Goal: Transaction & Acquisition: Book appointment/travel/reservation

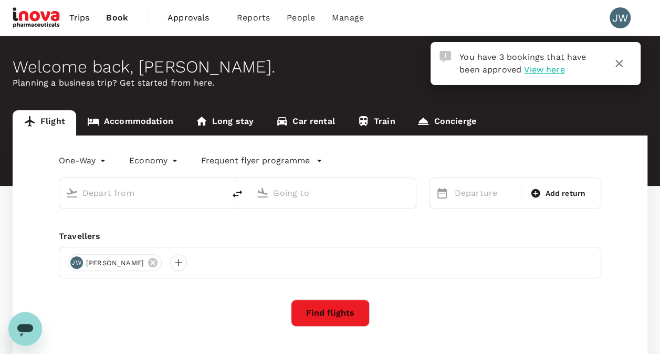
type input "roundtrip"
type input "Singapore Changi (SIN)"
type input "[PERSON_NAME] Intl (MNL)"
type input "Singapore Changi (SIN)"
type input "[PERSON_NAME] Intl (MNL)"
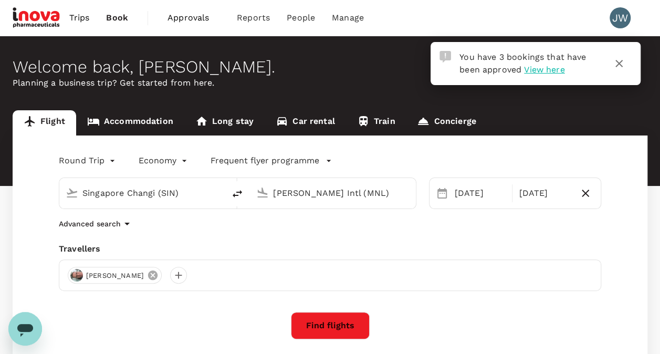
click at [148, 275] on icon at bounding box center [152, 274] width 9 height 9
click at [79, 278] on div at bounding box center [76, 275] width 17 height 17
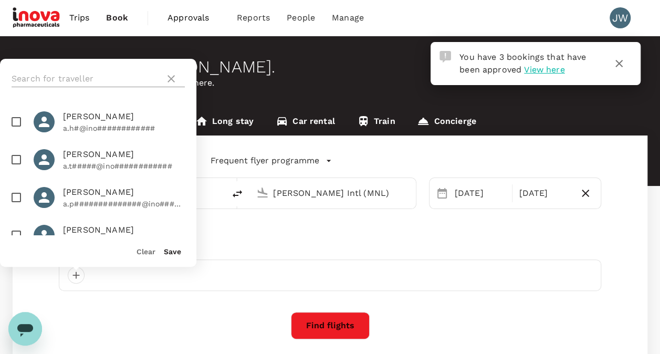
click at [88, 75] on input "text" at bounding box center [86, 78] width 149 height 17
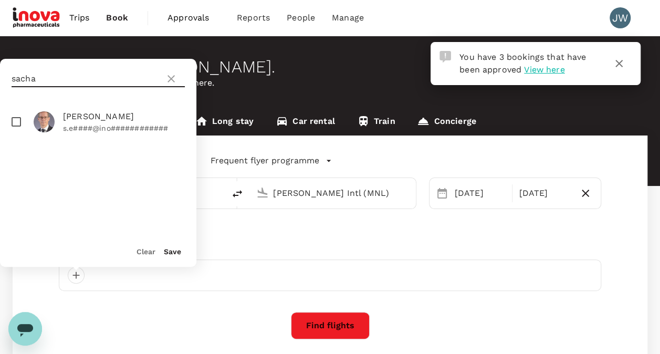
type input "sacha"
click at [18, 116] on input "checkbox" at bounding box center [16, 122] width 22 height 22
checkbox input "true"
drag, startPoint x: 167, startPoint y: 251, endPoint x: 178, endPoint y: 255, distance: 11.6
click at [167, 251] on button "Save" at bounding box center [172, 251] width 17 height 8
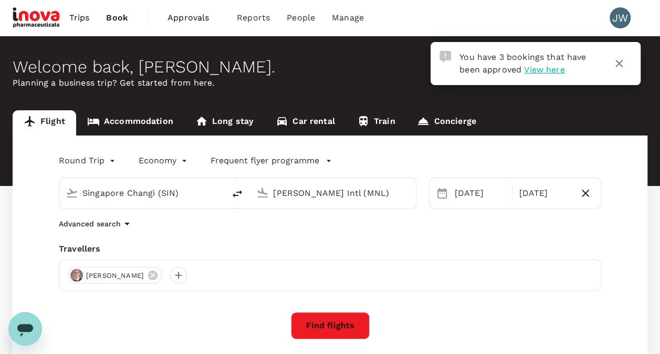
click at [321, 322] on button "Find flights" at bounding box center [330, 325] width 79 height 27
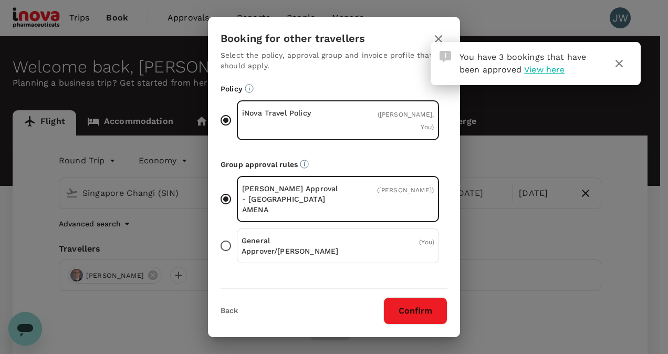
click at [421, 309] on button "Confirm" at bounding box center [415, 310] width 64 height 27
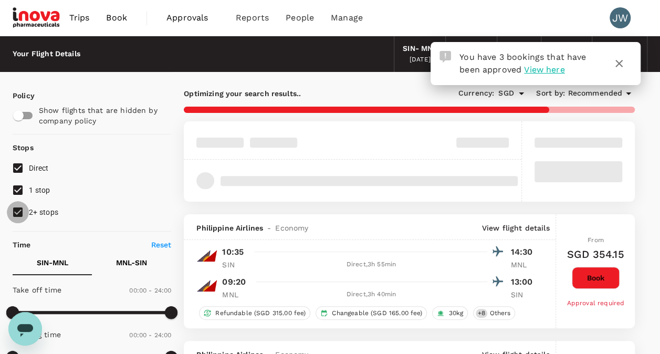
click at [20, 209] on input "2+ stops" at bounding box center [18, 212] width 22 height 22
checkbox input "false"
click at [18, 187] on input "1 stop" at bounding box center [18, 190] width 22 height 22
checkbox input "false"
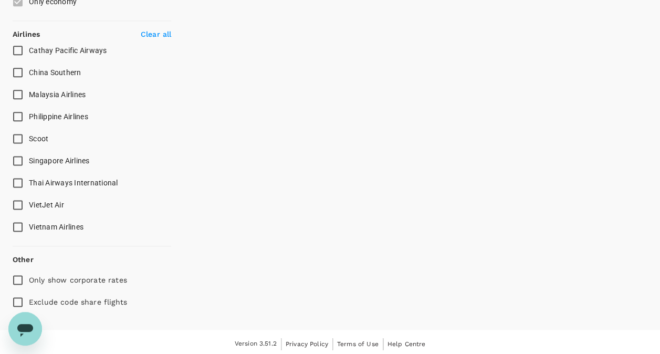
scroll to position [620, 0]
click at [20, 159] on input "Singapore Airlines" at bounding box center [18, 159] width 22 height 22
checkbox input "true"
click at [20, 297] on input "Exclude code share flights" at bounding box center [18, 300] width 22 height 22
checkbox input "true"
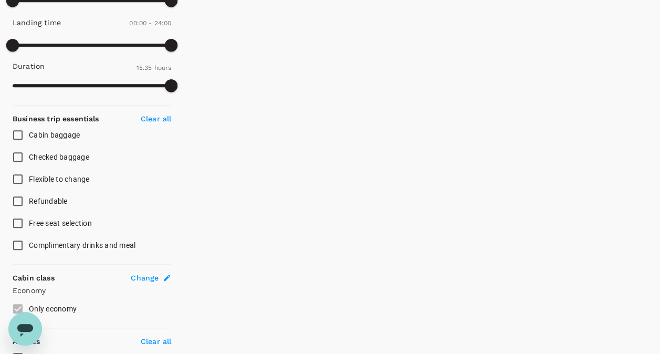
scroll to position [315, 0]
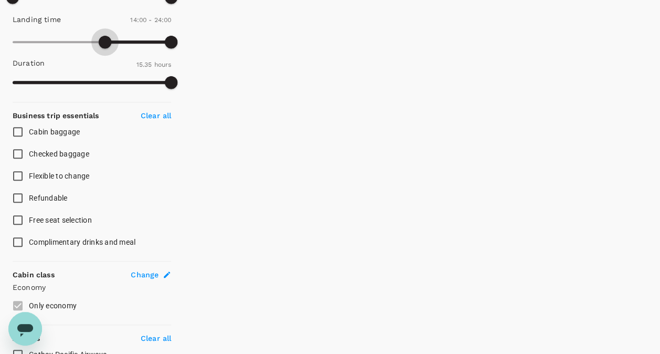
type input "750"
drag, startPoint x: 14, startPoint y: 41, endPoint x: 96, endPoint y: 41, distance: 81.4
click at [96, 41] on span at bounding box center [95, 42] width 13 height 13
type input "930"
drag, startPoint x: 169, startPoint y: 39, endPoint x: 117, endPoint y: 46, distance: 52.9
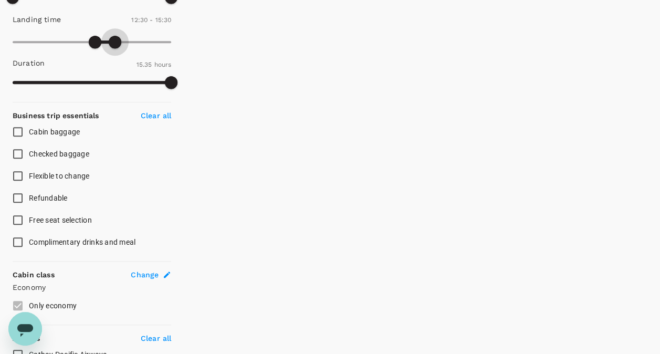
click at [117, 46] on span at bounding box center [115, 42] width 13 height 13
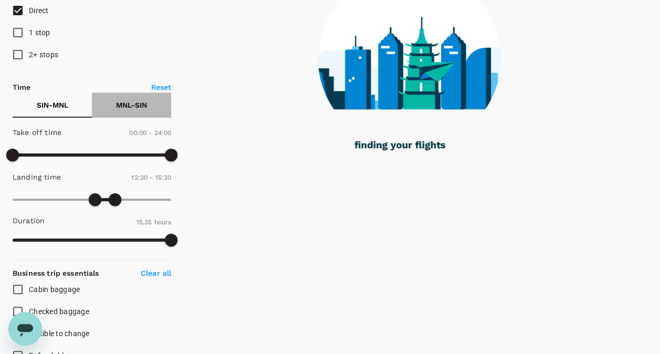
click at [143, 105] on p "MNL - SIN" at bounding box center [131, 105] width 31 height 10
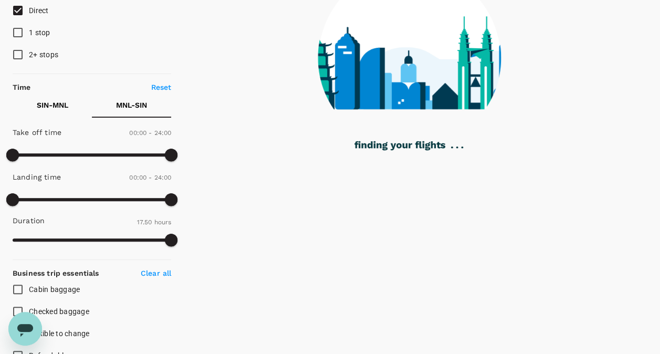
checkbox input "false"
checkbox input "true"
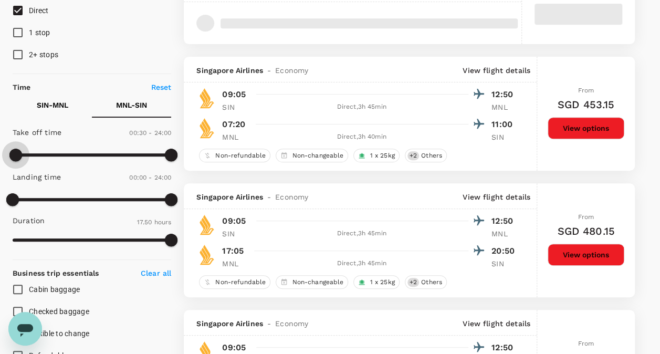
type input "930"
type input "SGD"
drag, startPoint x: 15, startPoint y: 154, endPoint x: 115, endPoint y: 154, distance: 100.8
click at [115, 154] on span at bounding box center [115, 155] width 13 height 13
type input "1170"
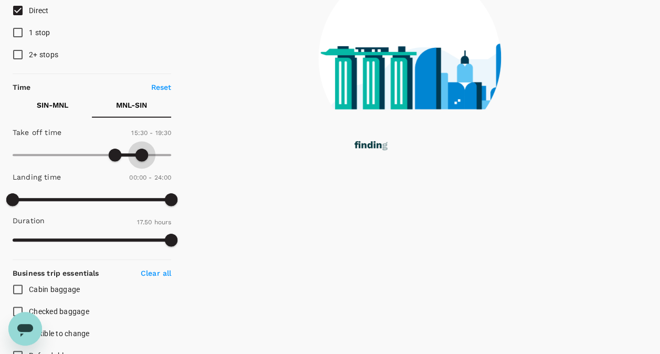
drag, startPoint x: 171, startPoint y: 154, endPoint x: 142, endPoint y: 155, distance: 29.4
click at [142, 155] on span at bounding box center [141, 155] width 13 height 13
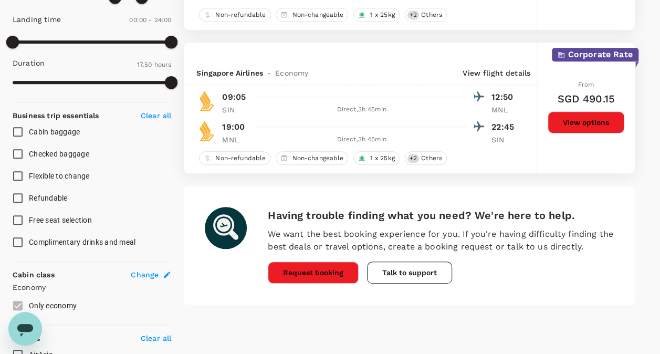
scroll to position [0, 0]
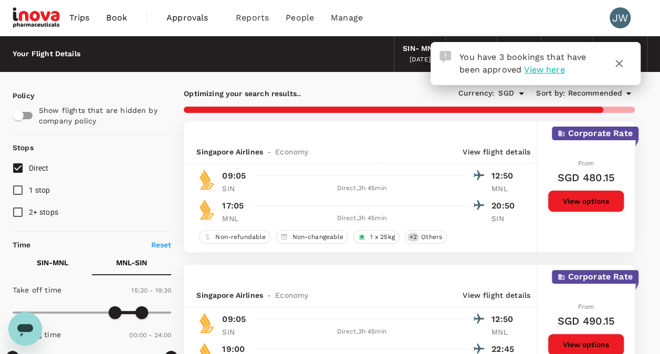
click at [41, 258] on p "SIN - MNL" at bounding box center [52, 262] width 31 height 10
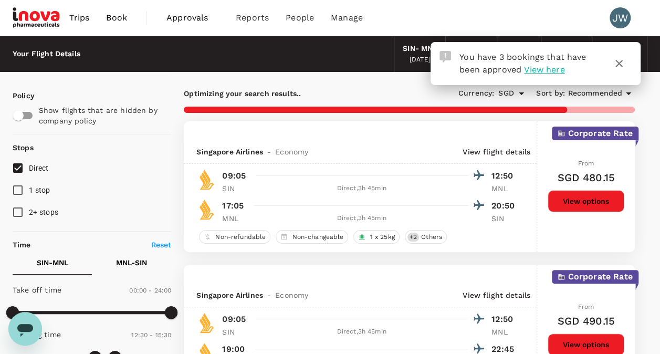
scroll to position [157, 0]
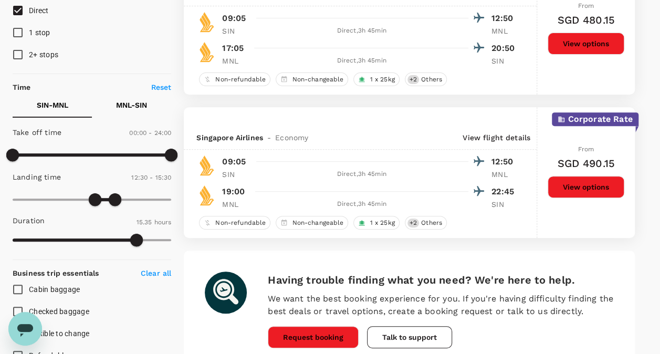
click at [51, 103] on p "SIN - MNL" at bounding box center [52, 105] width 31 height 10
type input "720"
drag, startPoint x: 13, startPoint y: 154, endPoint x: 91, endPoint y: 159, distance: 78.3
click at [91, 159] on span at bounding box center [92, 155] width 13 height 13
type input "960"
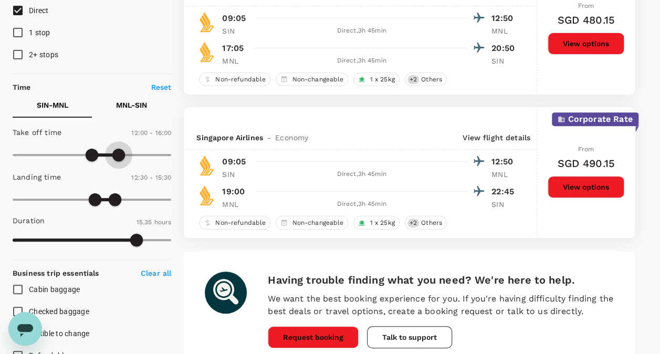
drag, startPoint x: 170, startPoint y: 156, endPoint x: 119, endPoint y: 152, distance: 51.1
click at [119, 152] on span at bounding box center [118, 155] width 13 height 13
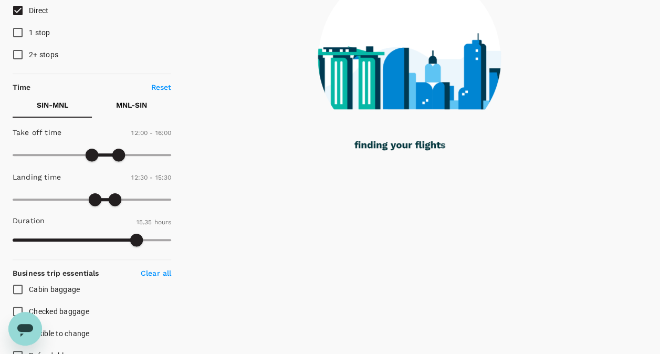
type input "1440"
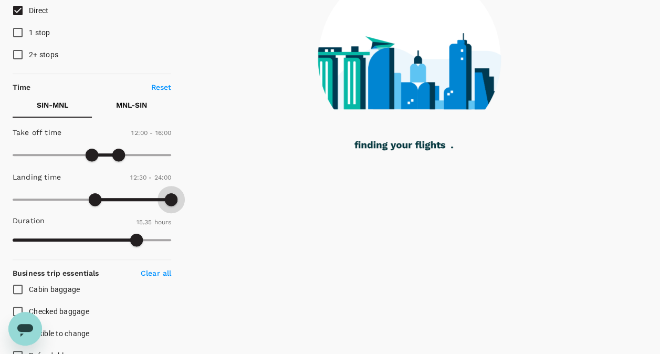
drag, startPoint x: 110, startPoint y: 198, endPoint x: 206, endPoint y: 195, distance: 96.1
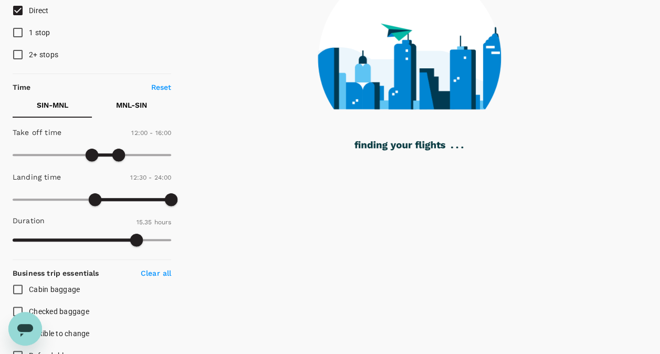
type input "0"
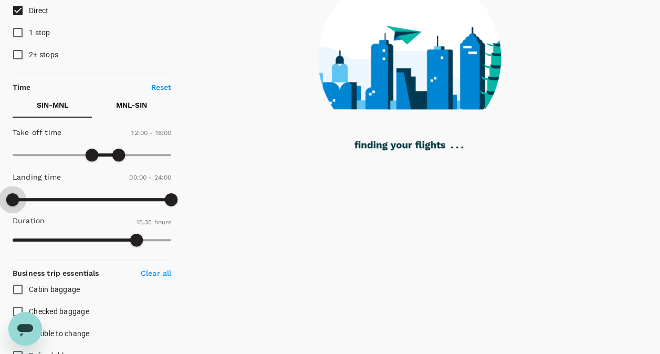
drag, startPoint x: 96, startPoint y: 196, endPoint x: -2, endPoint y: 204, distance: 98.4
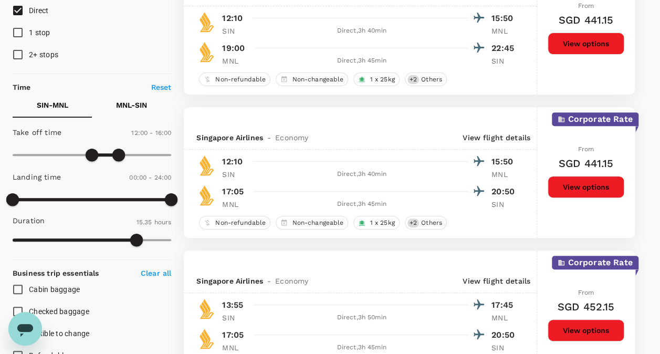
type input "SGD"
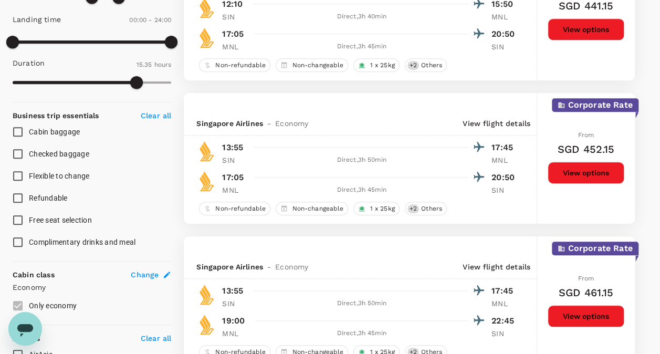
checkbox input "false"
checkbox input "true"
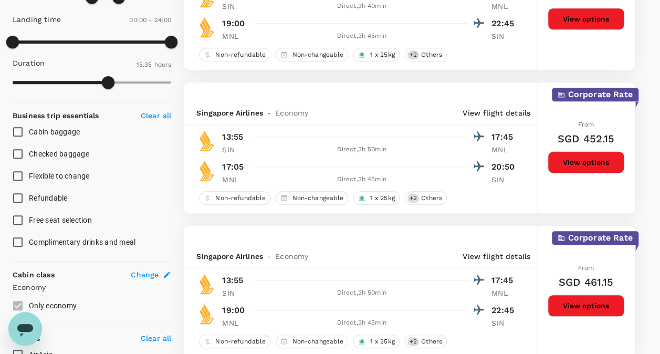
click at [601, 159] on button "View options" at bounding box center [585, 162] width 77 height 22
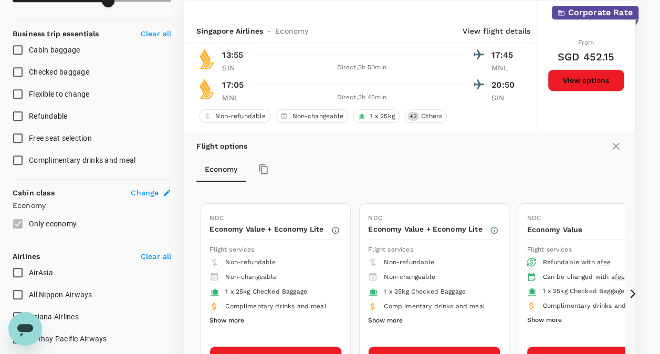
scroll to position [554, 0]
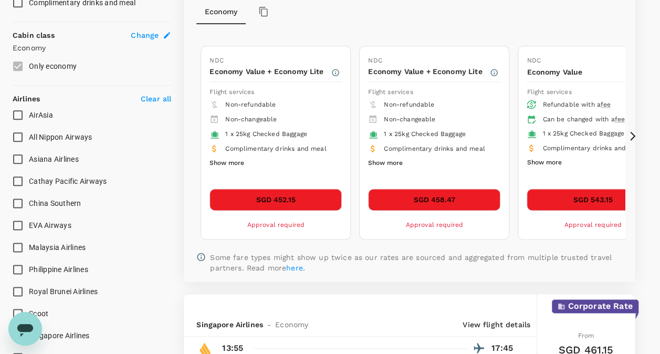
click at [583, 194] on button "SGD 543.15" at bounding box center [592, 199] width 132 height 22
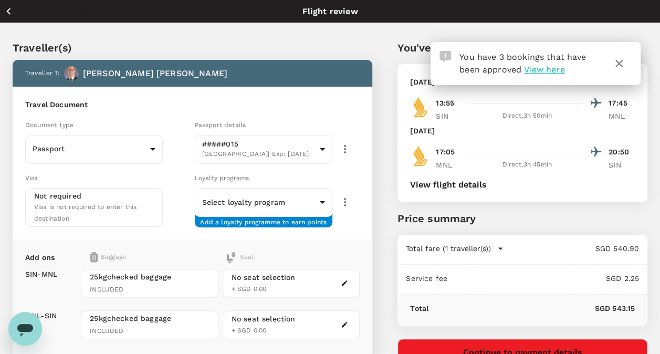
click at [620, 65] on icon "button" at bounding box center [618, 63] width 7 height 7
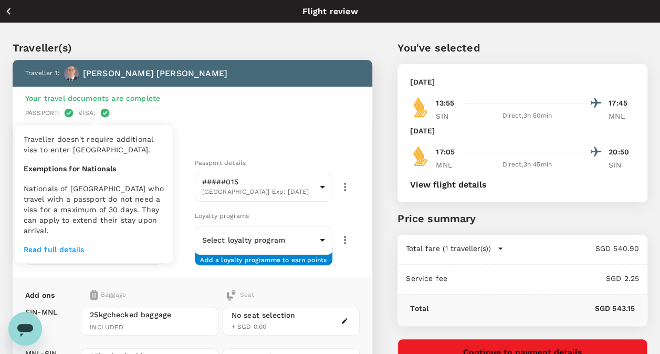
click at [103, 113] on icon at bounding box center [105, 113] width 5 height 4
click at [66, 250] on p "Read full details" at bounding box center [94, 249] width 141 height 10
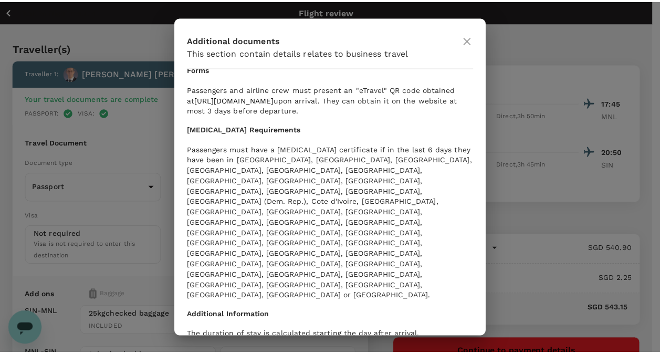
scroll to position [472, 0]
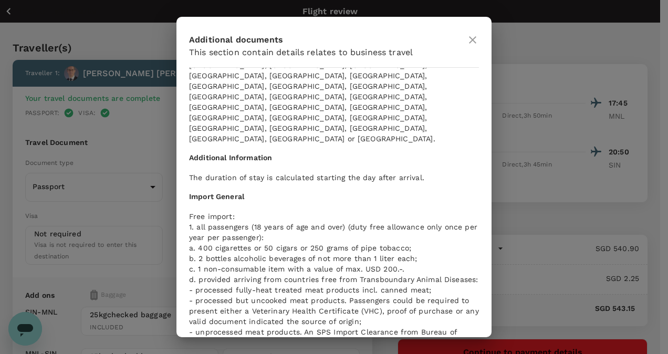
click at [474, 43] on icon at bounding box center [472, 40] width 13 height 13
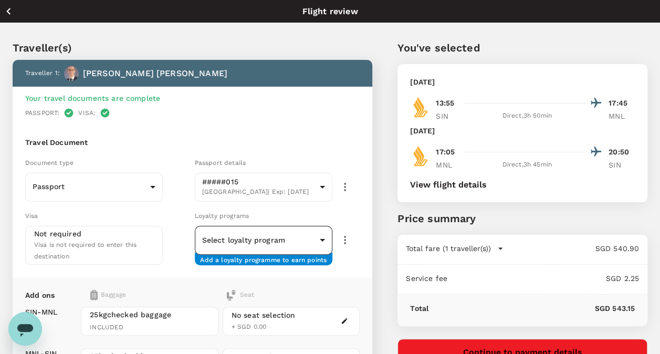
click at [259, 243] on body "Back to flight results Flight review Traveller(s) Traveller 1 : [PERSON_NAME] Y…" at bounding box center [330, 270] width 660 height 541
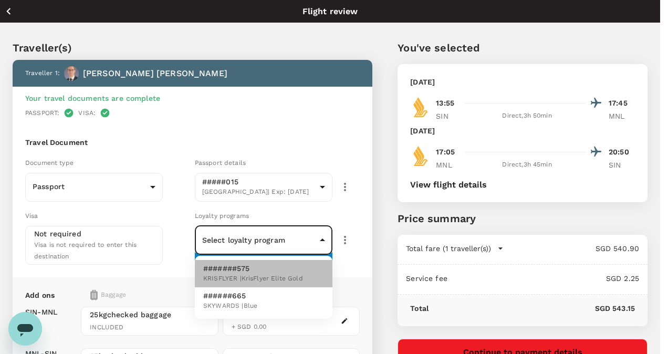
click at [226, 273] on p "#######575" at bounding box center [253, 268] width 100 height 10
type input "76986432-d4e0-46b5-ac3e-7721ae5090aa"
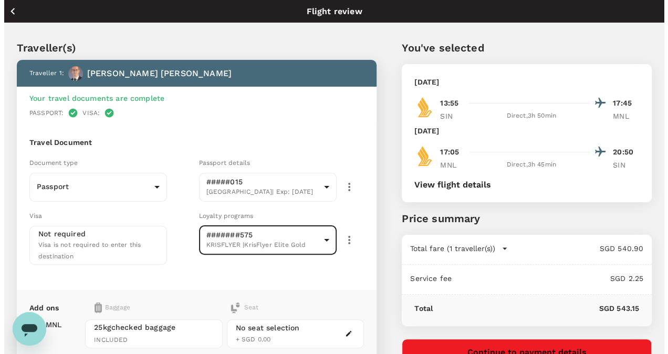
scroll to position [157, 0]
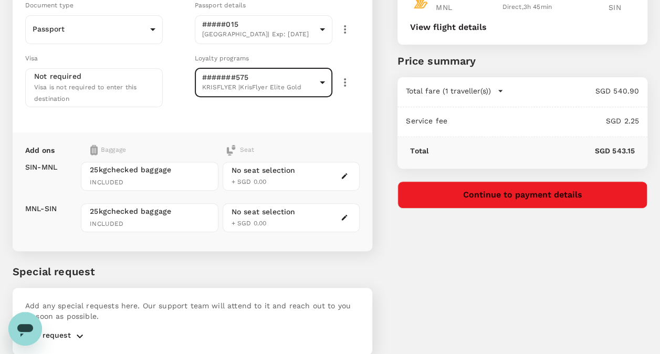
click at [310, 173] on div "No seat selection + SGD 0.00" at bounding box center [292, 176] width 138 height 29
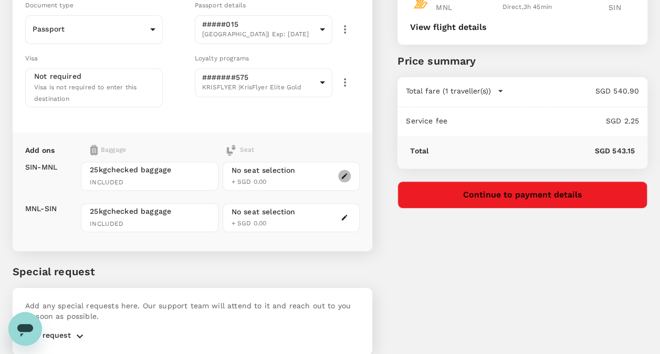
click at [344, 173] on icon "button" at bounding box center [345, 176] width 6 height 6
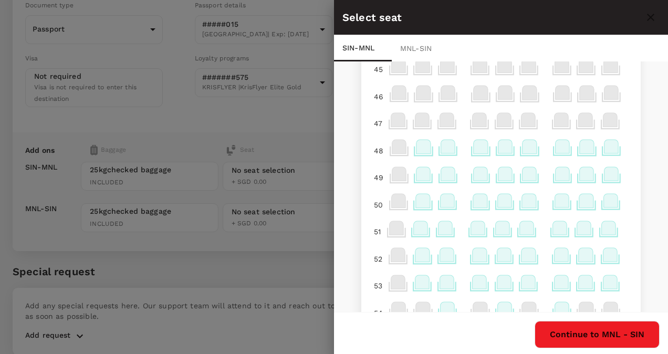
click at [523, 149] on icon at bounding box center [529, 147] width 14 height 14
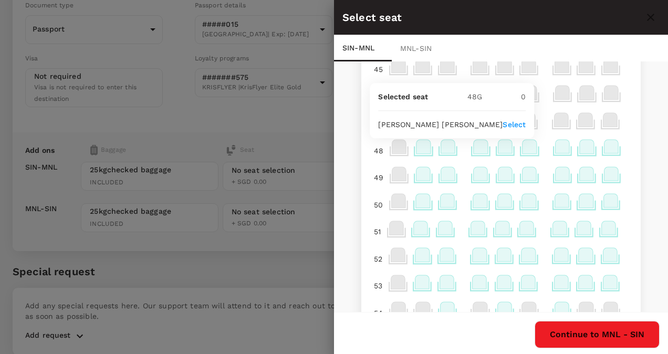
click at [514, 122] on p "Select" at bounding box center [513, 124] width 23 height 10
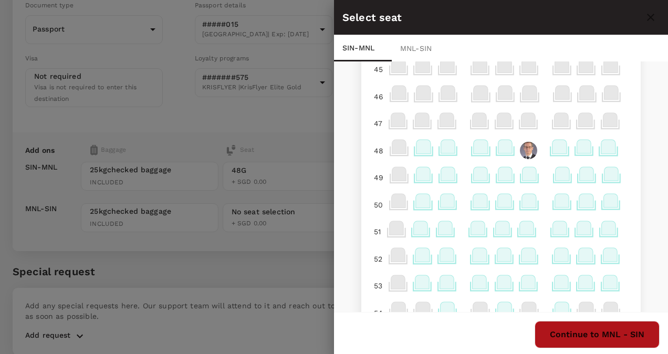
click at [572, 331] on button "Continue to MNL - SIN" at bounding box center [596, 334] width 125 height 27
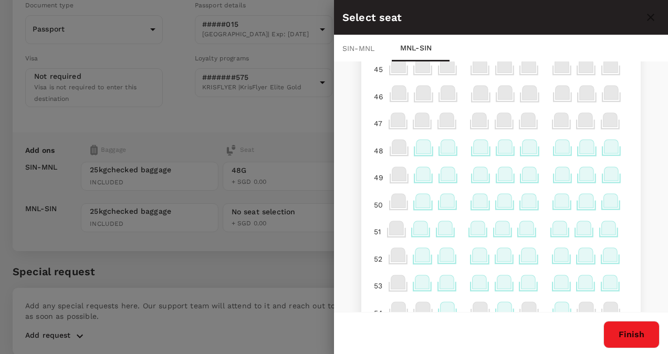
click at [526, 145] on icon at bounding box center [529, 147] width 14 height 14
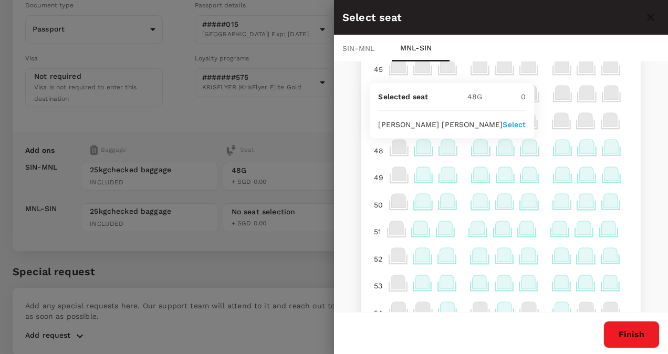
click at [515, 124] on p "Select" at bounding box center [513, 124] width 23 height 10
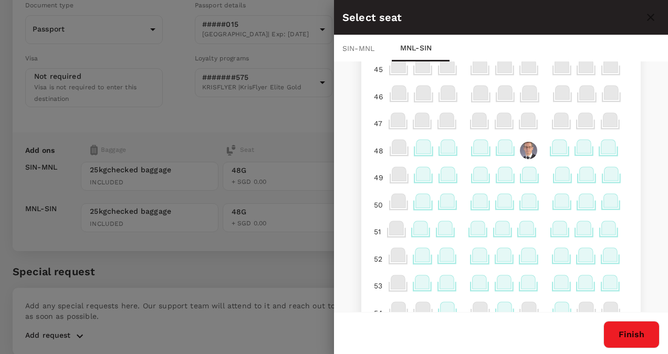
click at [640, 333] on button "Finish" at bounding box center [631, 334] width 56 height 27
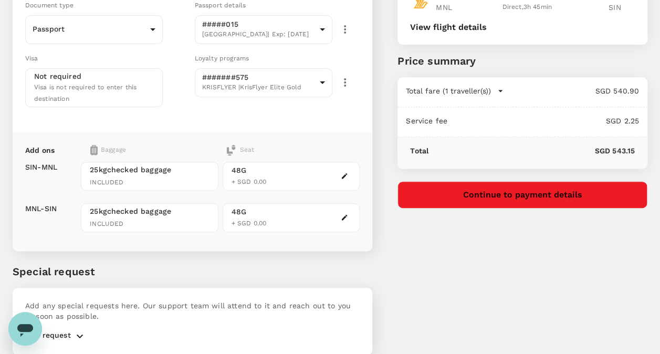
scroll to position [195, 0]
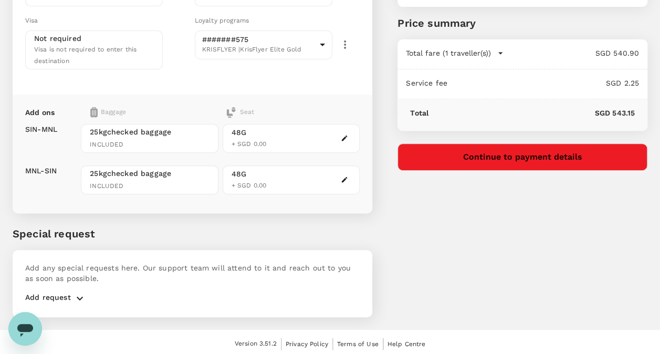
click at [78, 296] on icon "button" at bounding box center [80, 298] width 6 height 4
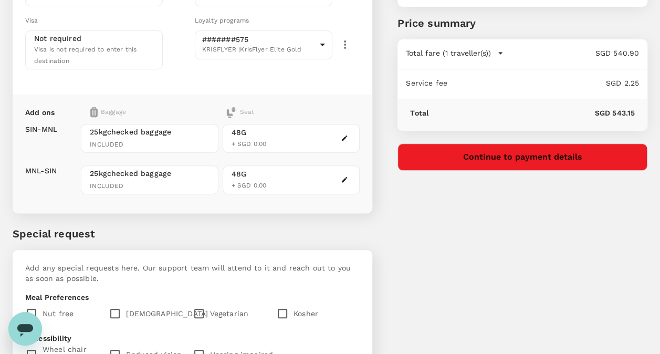
scroll to position [362, 0]
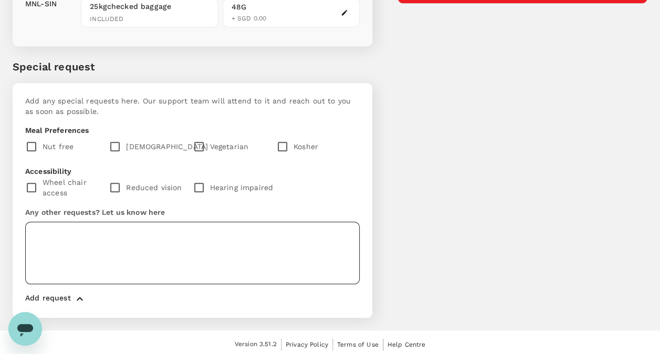
click at [114, 235] on textarea at bounding box center [192, 252] width 334 height 62
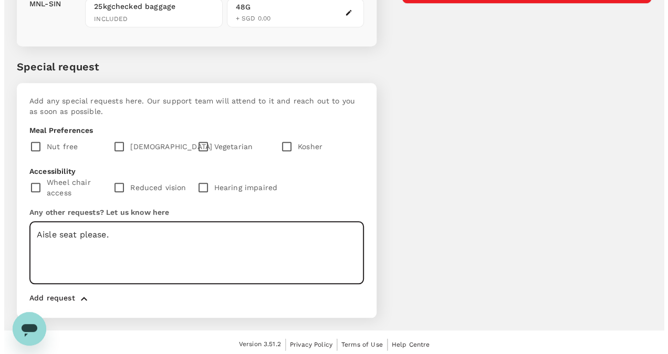
scroll to position [47, 0]
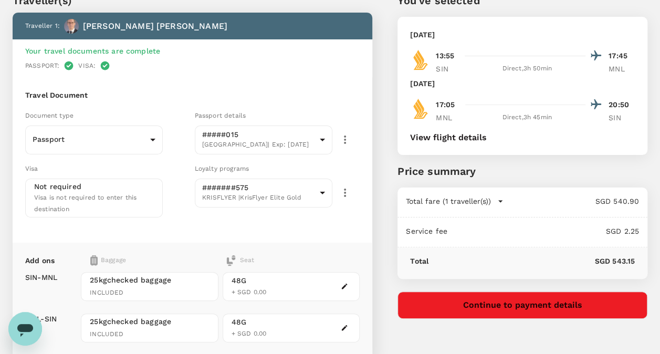
type textarea "Aisle seat please."
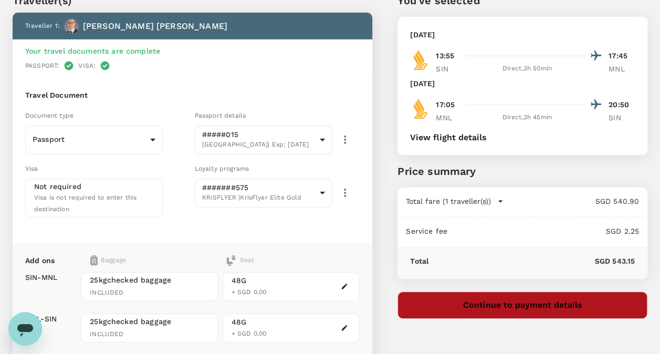
click at [539, 304] on button "Continue to payment details" at bounding box center [522, 304] width 250 height 27
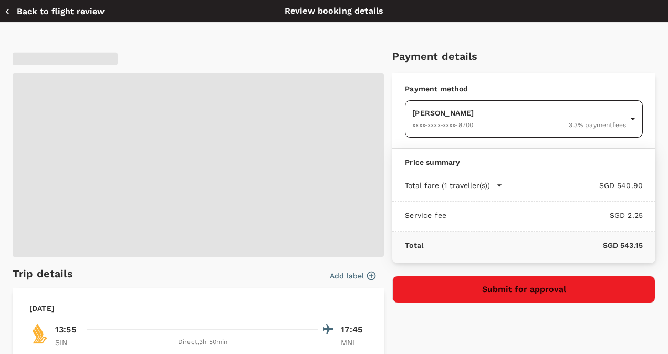
click at [470, 113] on body "Back to flight results Flight review Traveller(s) Traveller 1 : [PERSON_NAME] Y…" at bounding box center [334, 313] width 668 height 721
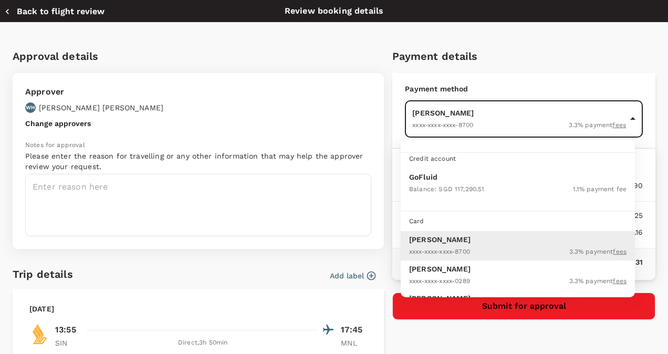
click at [436, 182] on div "Balance : SGD 117,290.51" at bounding box center [446, 188] width 75 height 13
type input "9e677c2c-1b51-4fb9-8b8e-e61d94c42ce6"
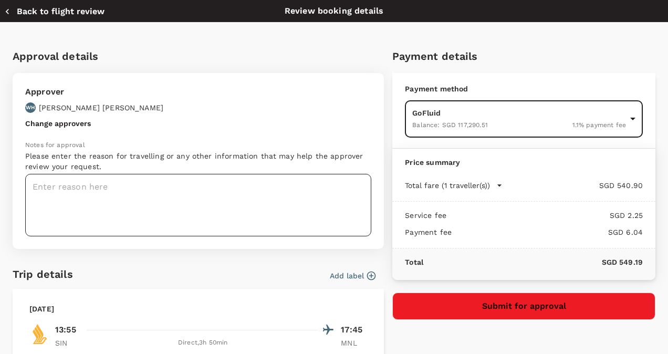
click at [64, 187] on textarea at bounding box center [198, 205] width 346 height 62
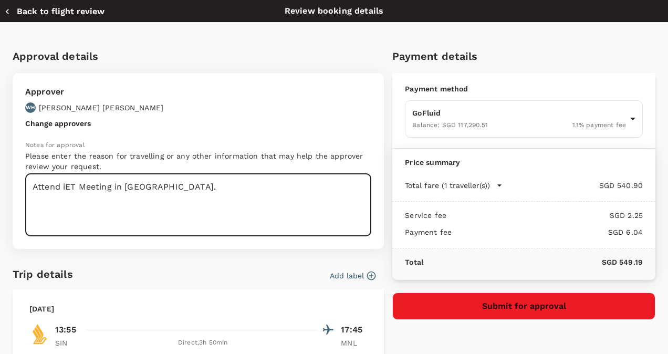
type textarea "Attend iET Meeting in [GEOGRAPHIC_DATA]."
click at [516, 307] on button "Submit for approval" at bounding box center [523, 305] width 263 height 27
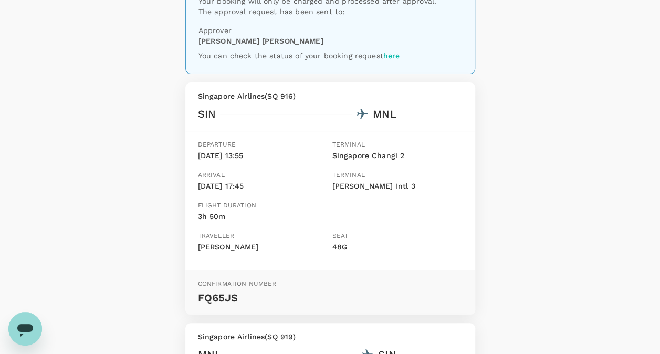
scroll to position [85, 0]
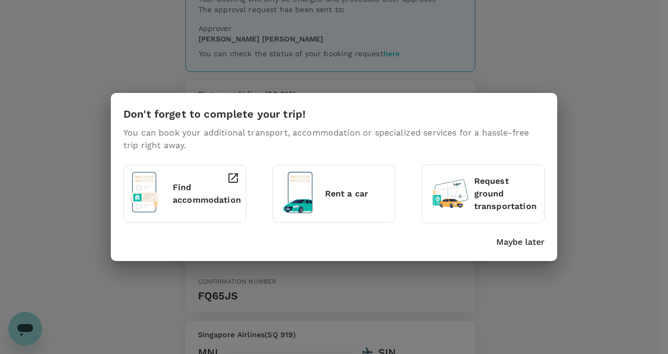
click at [657, 173] on html "Trips Book Approvals 0 Reports People Manage JW Your booking request has been s…" at bounding box center [334, 282] width 668 height 734
click at [522, 247] on p "Maybe later" at bounding box center [520, 242] width 48 height 13
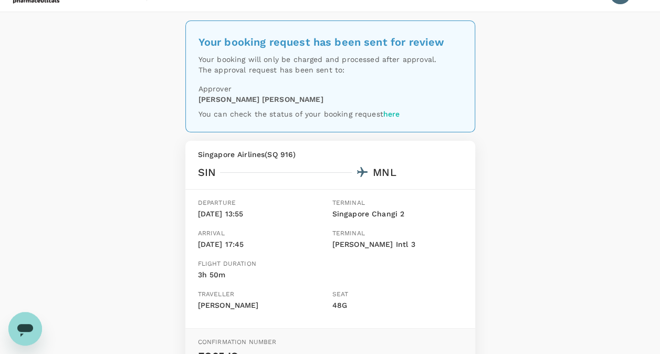
scroll to position [0, 0]
